Goal: Transaction & Acquisition: Purchase product/service

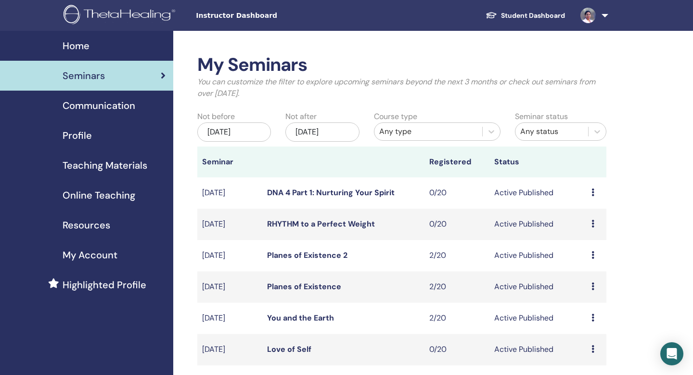
click at [85, 286] on span "Highlighted Profile" at bounding box center [105, 284] width 84 height 14
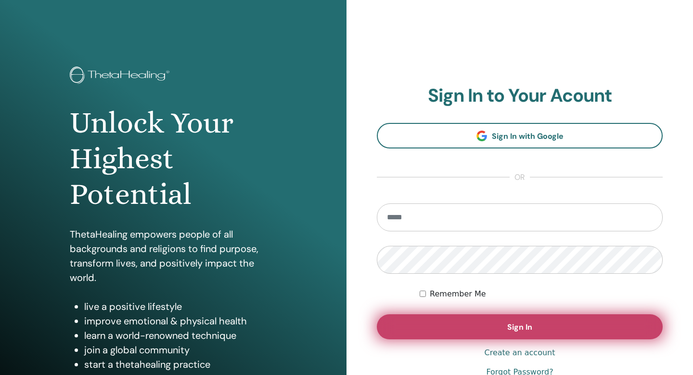
type input "**********"
click at [526, 337] on button "Sign In" at bounding box center [520, 326] width 286 height 25
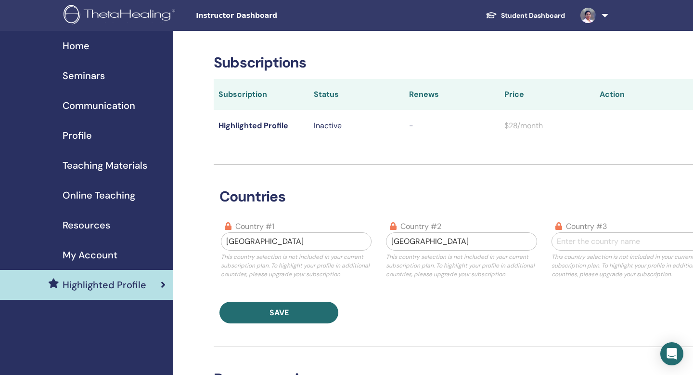
click at [73, 134] on span "Profile" at bounding box center [77, 135] width 29 height 14
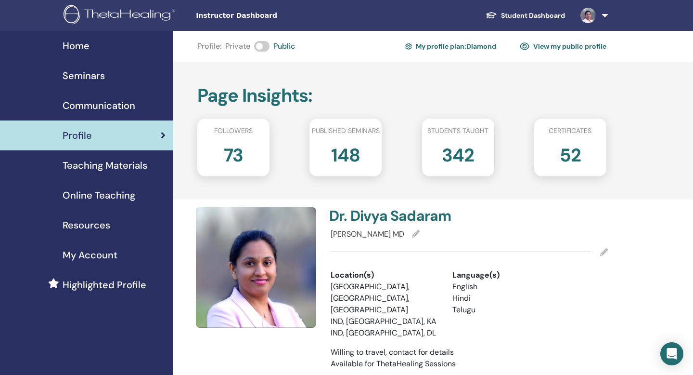
click at [467, 47] on link "My profile plan : [PERSON_NAME]" at bounding box center [450, 46] width 91 height 15
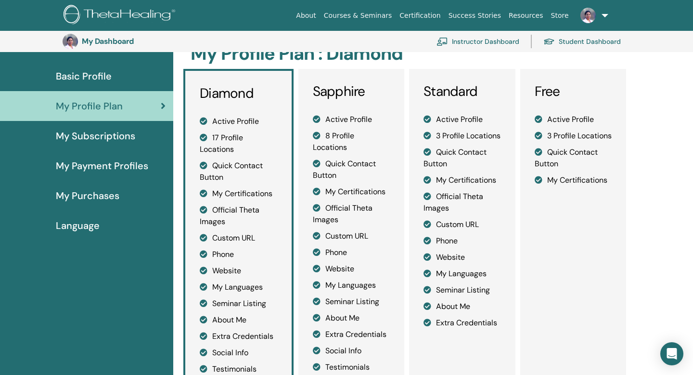
scroll to position [45, 0]
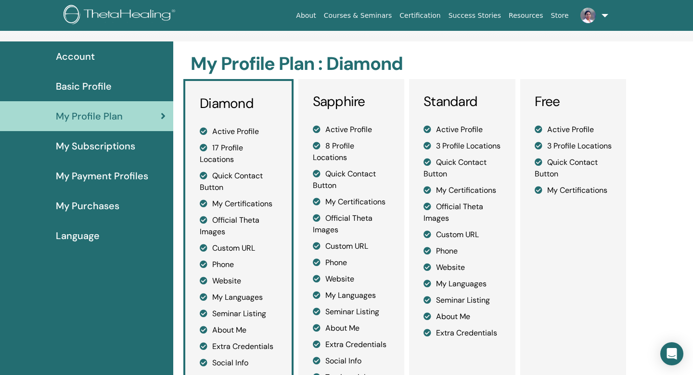
click at [113, 150] on span "My Subscriptions" at bounding box center [95, 146] width 79 height 14
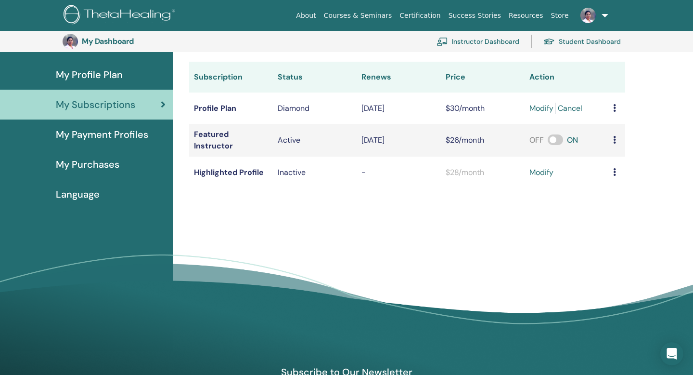
scroll to position [109, 0]
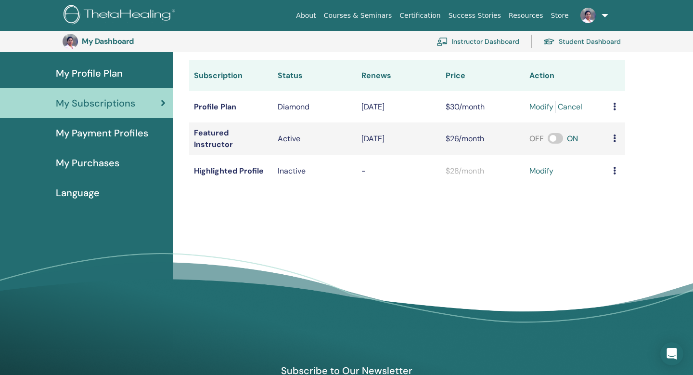
click at [616, 170] on icon at bounding box center [614, 171] width 3 height 8
click at [562, 197] on div "My Subscriptions Subscriptions Purchases Subscription Status Renews Price Actio…" at bounding box center [433, 174] width 520 height 350
click at [538, 172] on link "modify" at bounding box center [542, 171] width 24 height 12
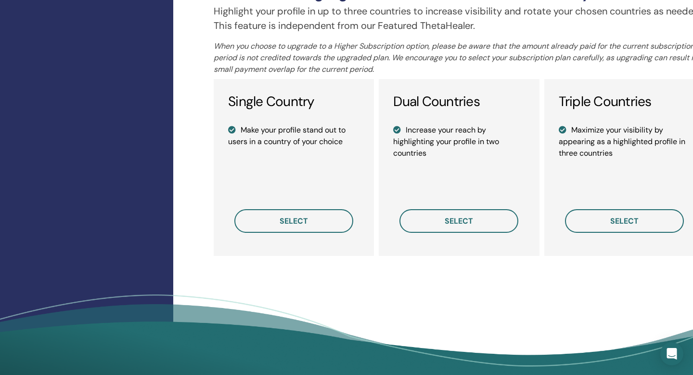
scroll to position [685, 0]
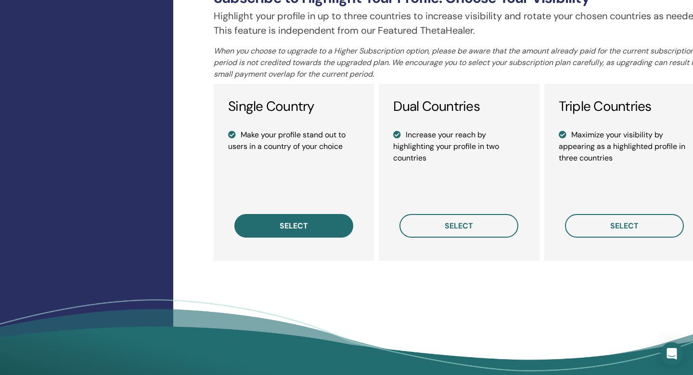
click at [322, 222] on button "select" at bounding box center [293, 226] width 119 height 24
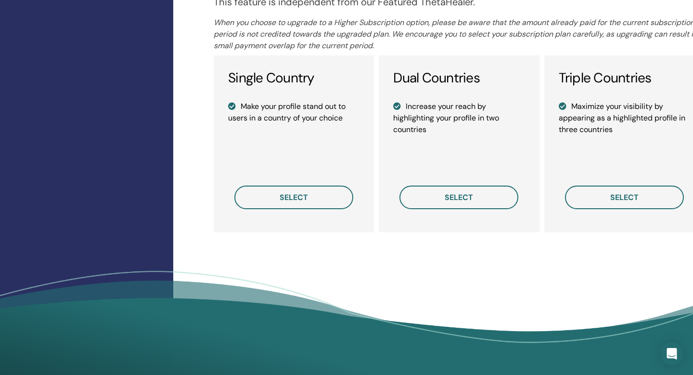
scroll to position [772, 0]
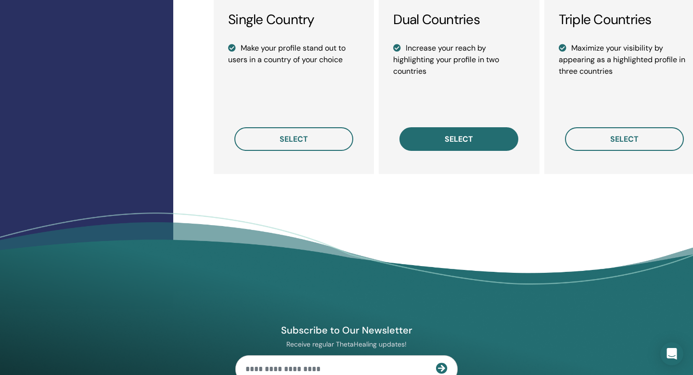
click at [465, 142] on span "select" at bounding box center [459, 139] width 28 height 10
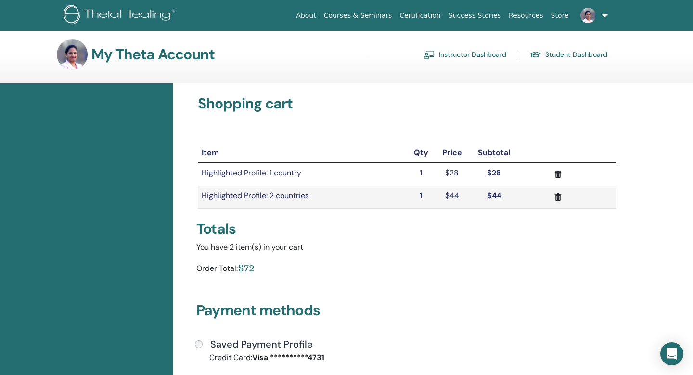
scroll to position [4, 0]
click at [557, 173] on icon "submit" at bounding box center [558, 174] width 7 height 8
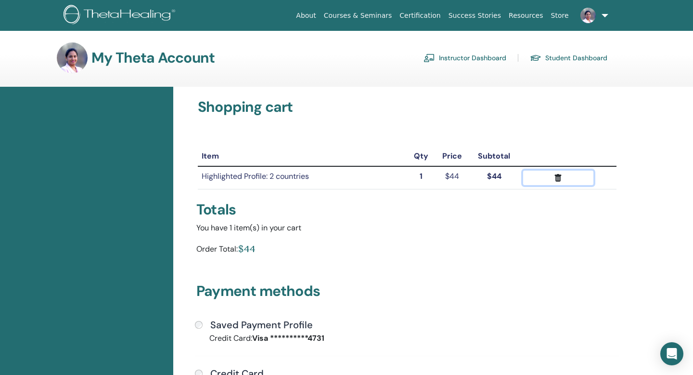
click at [558, 177] on icon "submit" at bounding box center [558, 178] width 7 height 8
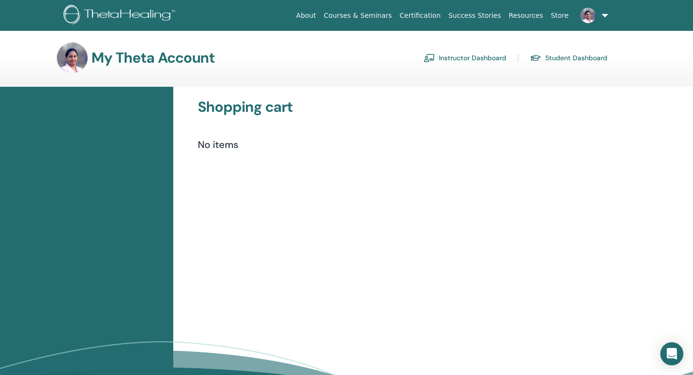
click at [458, 58] on link "Instructor Dashboard" at bounding box center [465, 57] width 83 height 15
click at [452, 60] on link "Instructor Dashboard" at bounding box center [465, 57] width 83 height 15
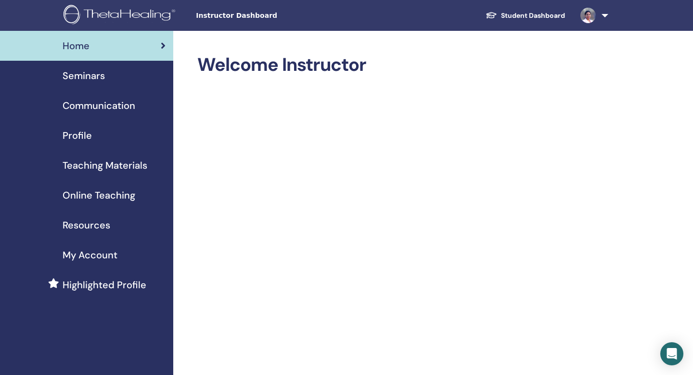
click at [75, 133] on span "Profile" at bounding box center [77, 135] width 29 height 14
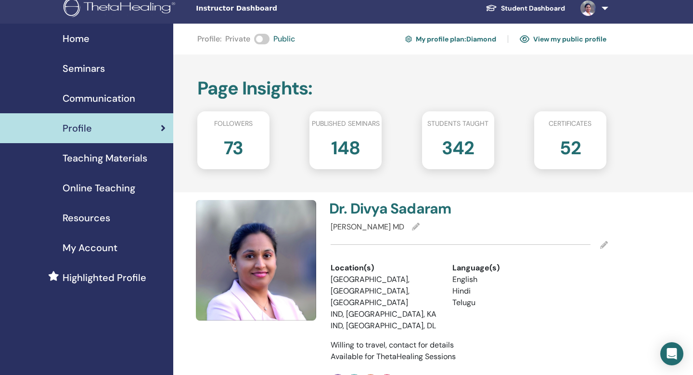
scroll to position [9, 0]
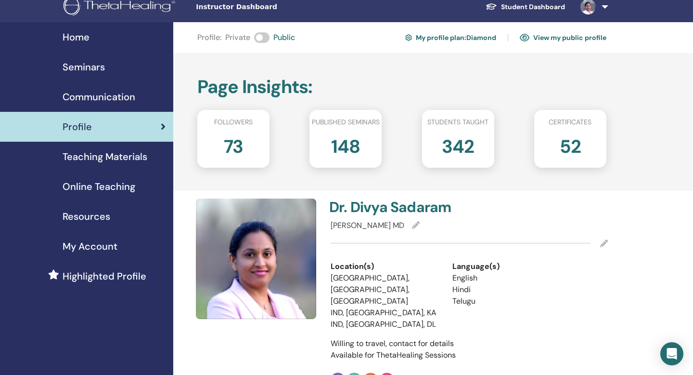
click at [111, 275] on span "Highlighted Profile" at bounding box center [105, 276] width 84 height 14
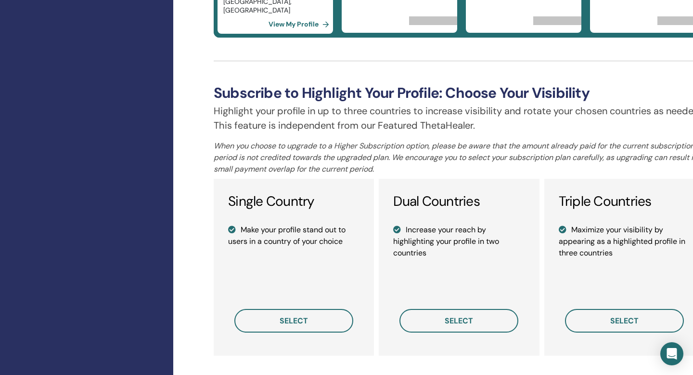
scroll to position [592, 0]
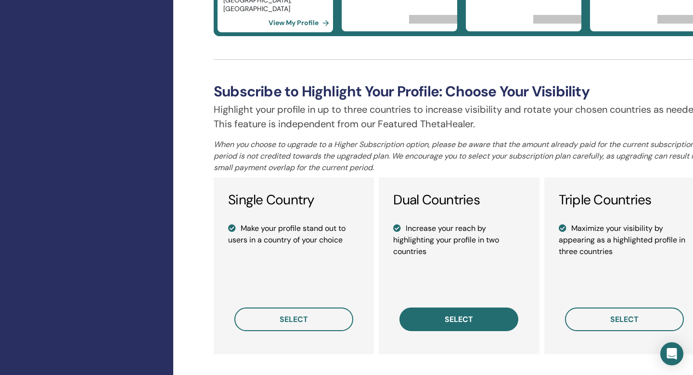
click at [467, 322] on span "select" at bounding box center [459, 319] width 28 height 10
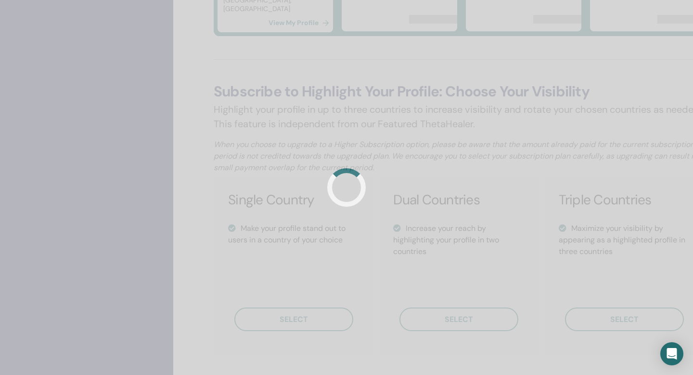
scroll to position [577, 0]
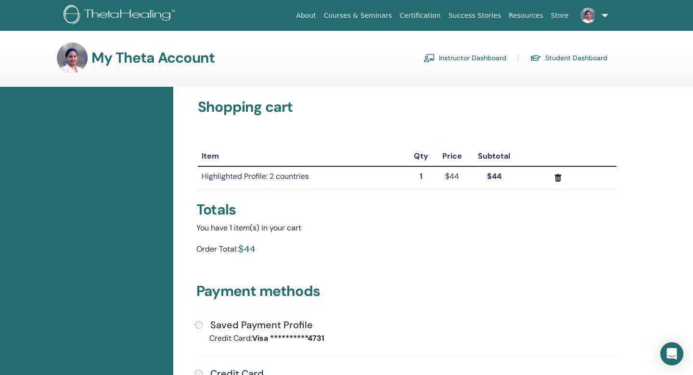
scroll to position [2, 0]
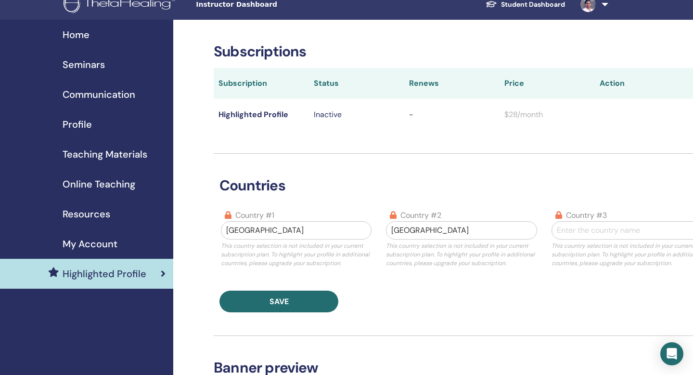
scroll to position [13, 0]
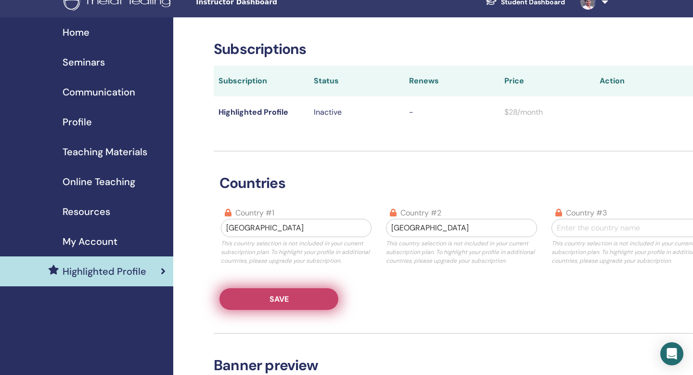
click at [277, 299] on span "Save" at bounding box center [279, 299] width 19 height 10
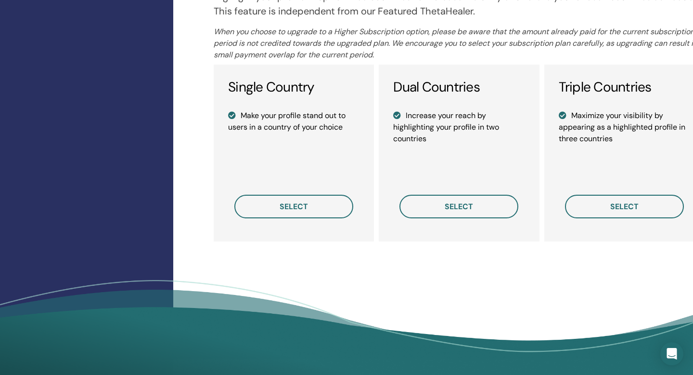
scroll to position [706, 0]
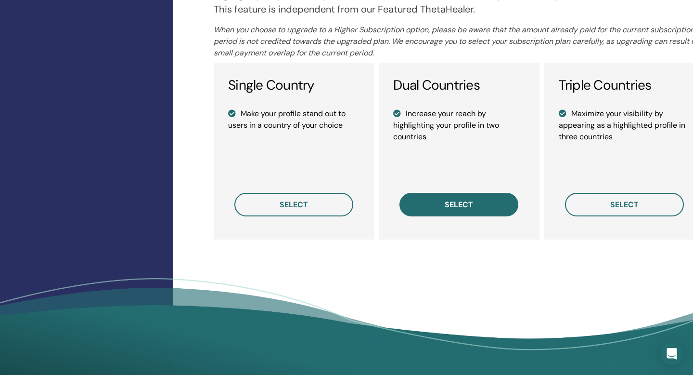
click at [447, 205] on span "select" at bounding box center [459, 204] width 28 height 10
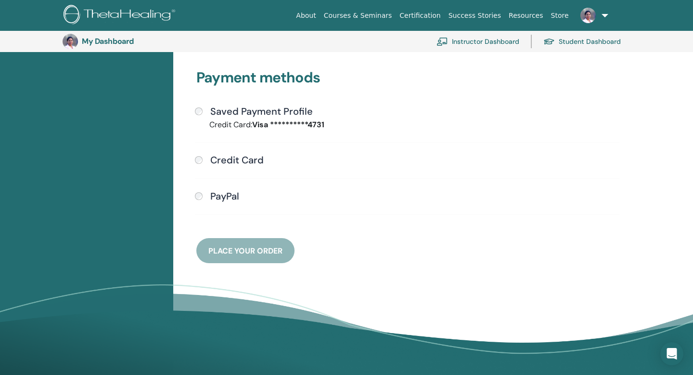
scroll to position [235, 0]
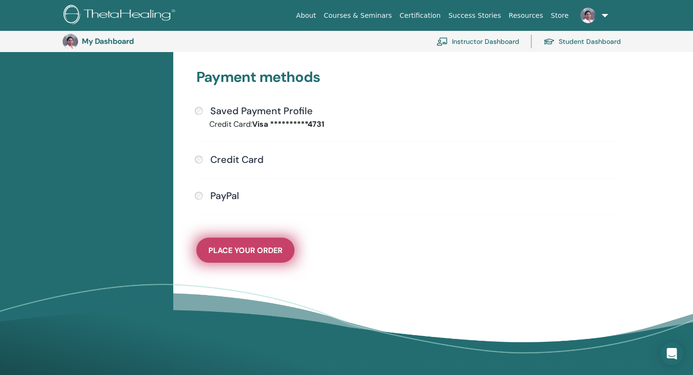
click at [234, 251] on span "Place Your Order" at bounding box center [245, 250] width 74 height 10
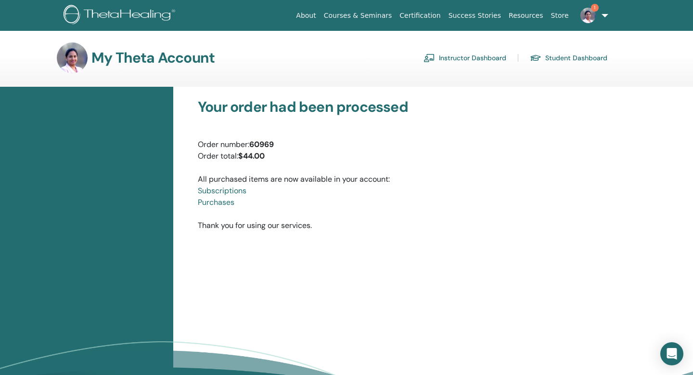
click at [460, 56] on link "Instructor Dashboard" at bounding box center [465, 57] width 83 height 15
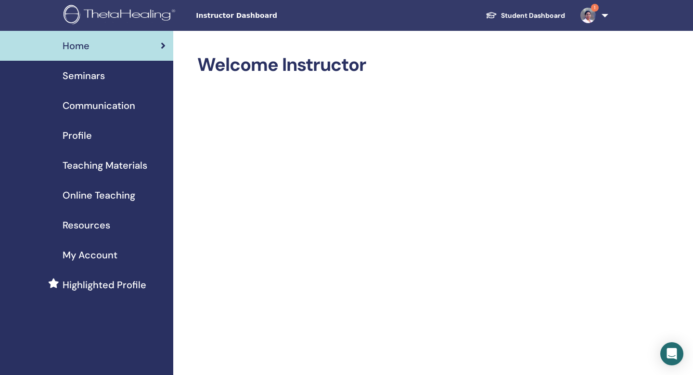
click at [87, 76] on span "Seminars" at bounding box center [84, 75] width 42 height 14
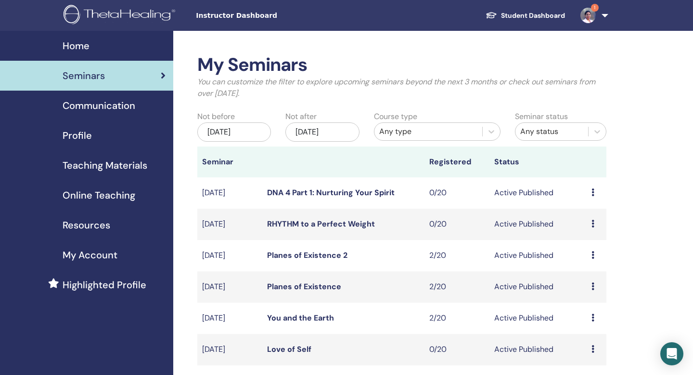
click at [592, 20] on img at bounding box center [588, 15] width 15 height 15
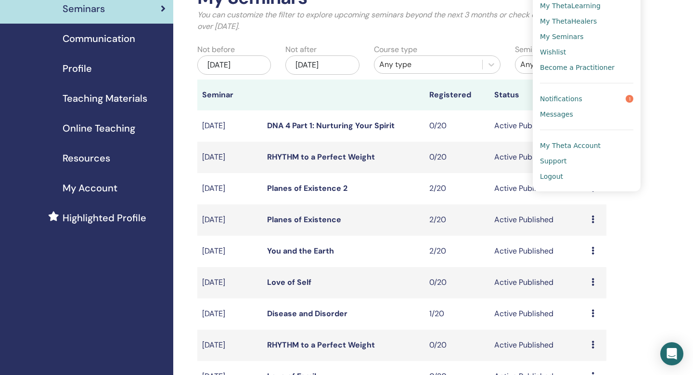
scroll to position [66, 0]
